Goal: Information Seeking & Learning: Find specific page/section

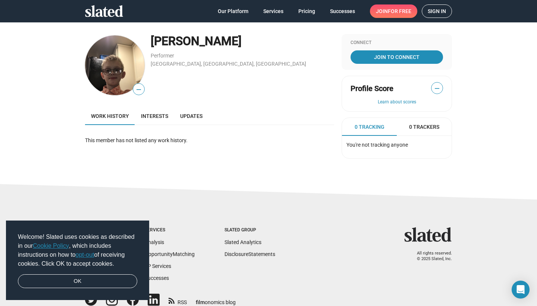
click at [440, 11] on span "Sign in" at bounding box center [437, 11] width 18 height 13
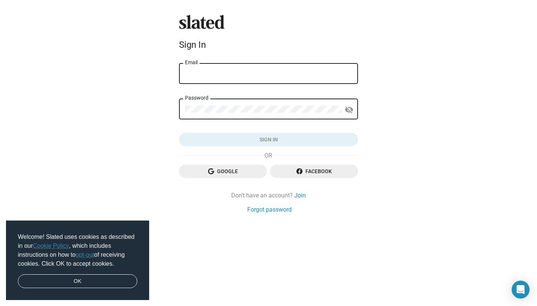
type input "Lucasjlewis992@gmail.com"
click at [269, 140] on button "Sign in" at bounding box center [268, 139] width 179 height 13
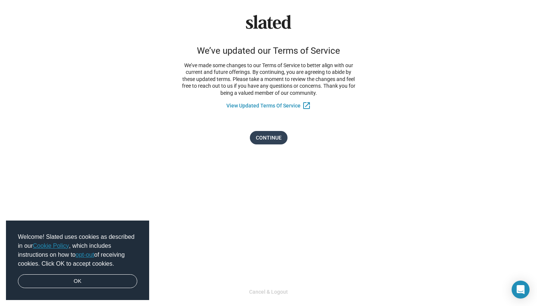
click at [276, 136] on span "Continue" at bounding box center [269, 137] width 26 height 13
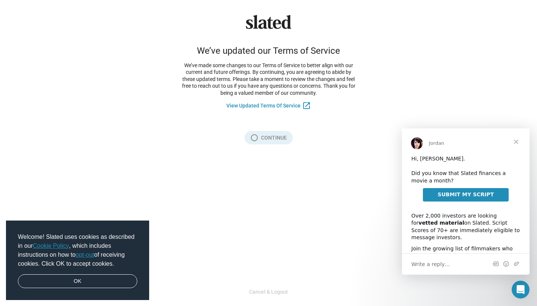
click at [516, 142] on span "Close" at bounding box center [516, 141] width 27 height 27
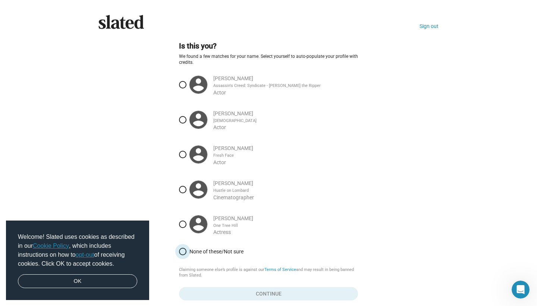
click at [239, 245] on label "None of these/Not sure" at bounding box center [268, 251] width 179 height 13
click at [187, 248] on input "None of these/Not sure" at bounding box center [182, 251] width 7 height 7
radio input "true"
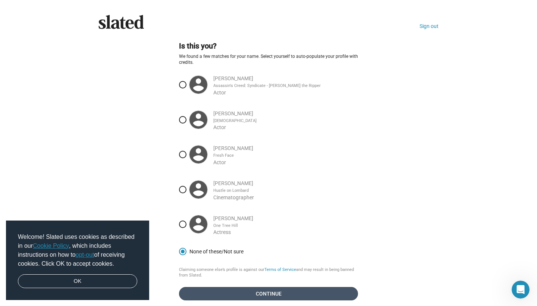
click at [242, 288] on span "Continue" at bounding box center [268, 293] width 167 height 13
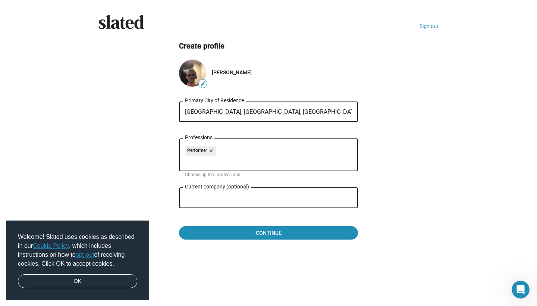
click at [234, 112] on input "Pittsburgh, PA, US" at bounding box center [268, 112] width 167 height 7
click at [203, 81] on mat-icon "edit" at bounding box center [203, 84] width 6 height 6
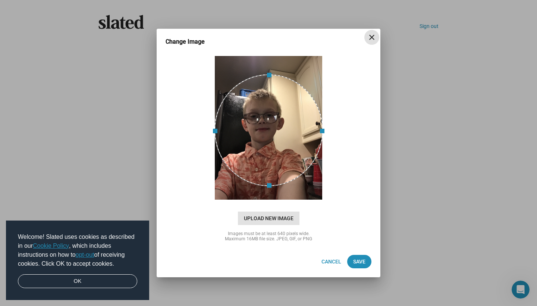
click at [263, 219] on span "Upload New Image" at bounding box center [269, 218] width 62 height 13
click at [263, 202] on input "cloud_upload Drag and drop or click to upload" at bounding box center [268, 128] width 205 height 148
type input "C:\fakepath\Lucas Point State Park-22.JPG"
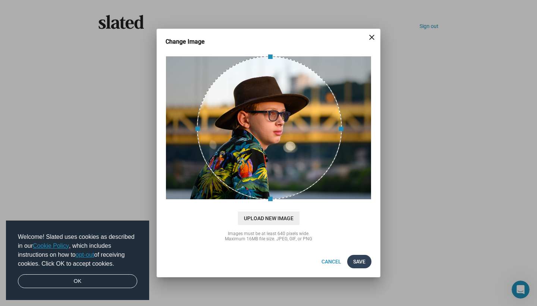
click at [356, 264] on span "Save" at bounding box center [359, 261] width 12 height 13
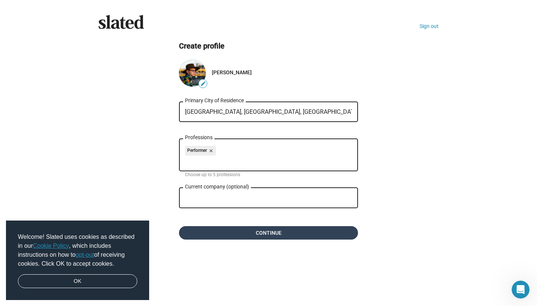
click at [326, 231] on span "Continue" at bounding box center [268, 232] width 167 height 13
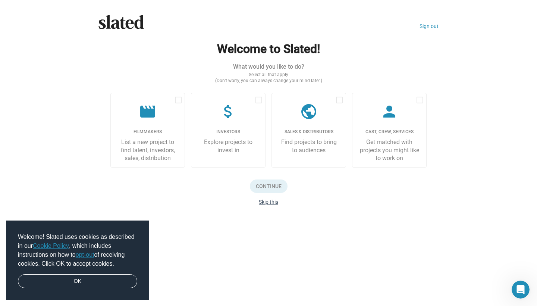
click at [275, 201] on button "Skip this" at bounding box center [268, 202] width 19 height 6
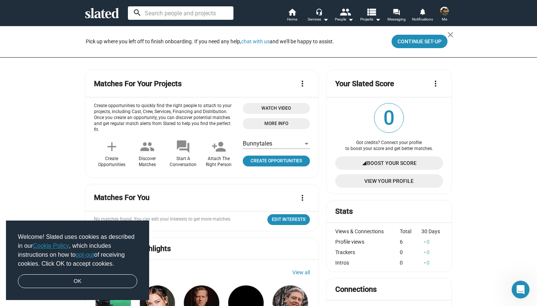
click at [208, 19] on input at bounding box center [181, 12] width 106 height 13
type input "Sab"
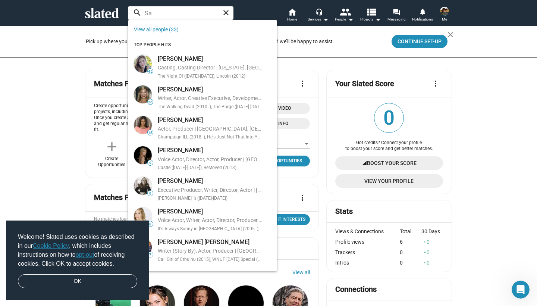
type input "S"
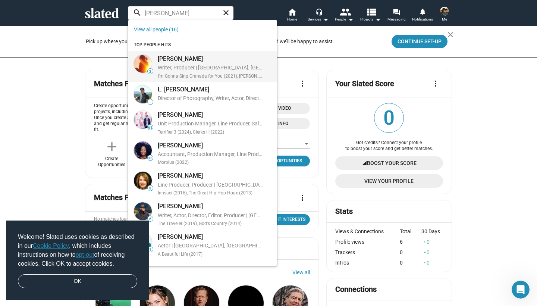
type input "Taylor L"
click at [179, 62] on div "Sarah L. Taylor" at bounding box center [210, 59] width 105 height 8
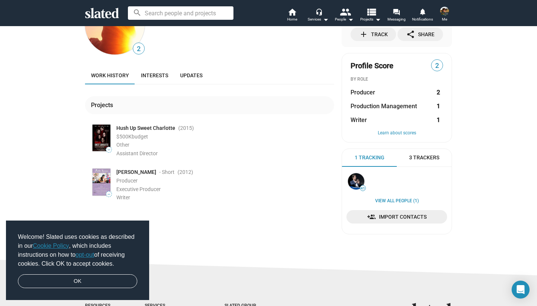
scroll to position [48, 0]
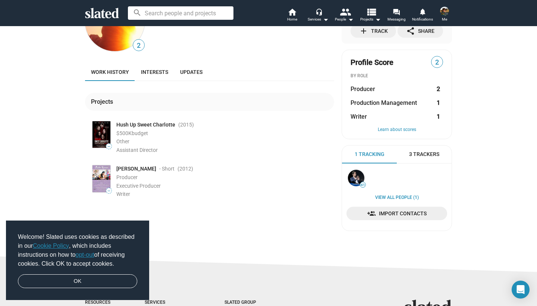
click at [162, 125] on span "Hush Up Sweet Charlotte" at bounding box center [145, 124] width 59 height 7
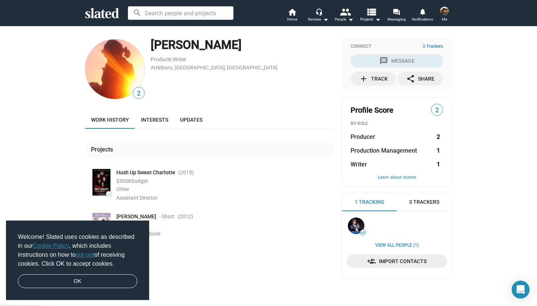
scroll to position [0, 0]
click at [221, 15] on input at bounding box center [181, 12] width 106 height 13
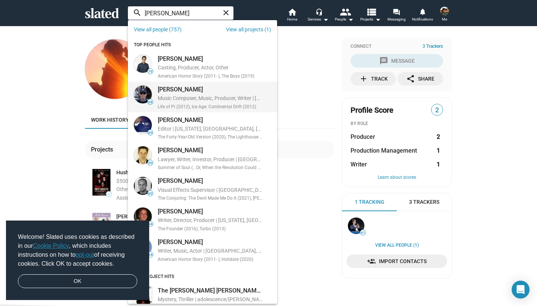
type input "Robert"
click at [231, 95] on div "Music Composer, Music, Producer, Writer | Los Angeles, CA, US" at bounding box center [210, 99] width 105 height 8
